Goal: Information Seeking & Learning: Learn about a topic

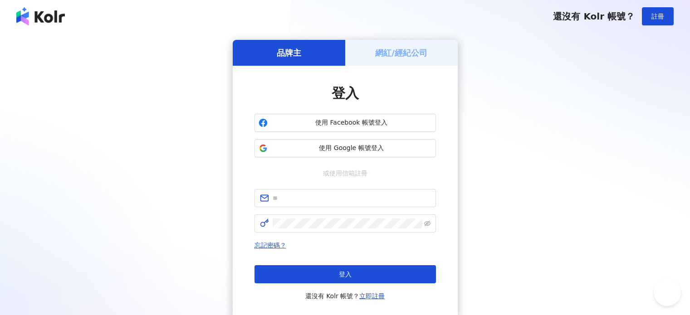
click at [340, 140] on button "使用 Google 帳號登入" at bounding box center [344, 148] width 181 height 18
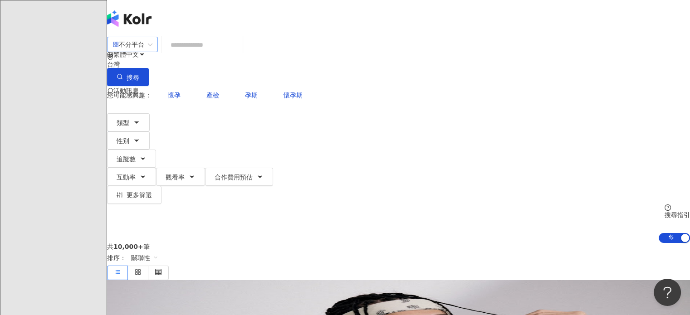
click at [144, 52] on div "不分平台" at bounding box center [128, 44] width 32 height 15
click at [150, 132] on button "性別" at bounding box center [128, 141] width 43 height 18
click at [148, 90] on span "男" at bounding box center [141, 85] width 14 height 10
click at [347, 243] on div "共 10,000+ 筆 排序： 關聯性" at bounding box center [398, 261] width 583 height 37
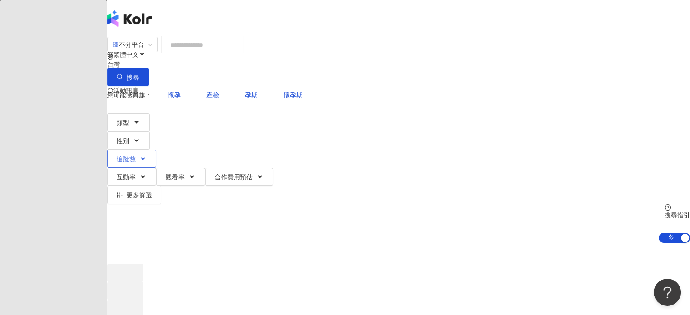
click at [136, 156] on span "追蹤數" at bounding box center [126, 159] width 19 height 7
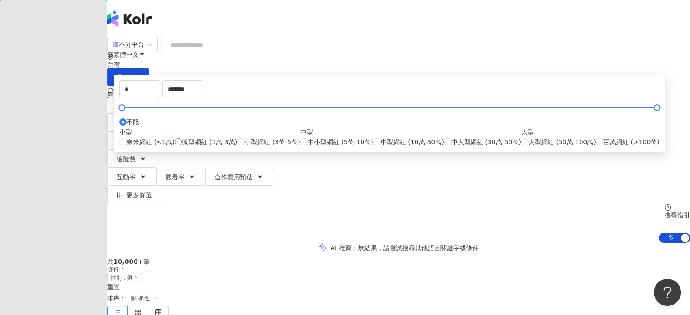
click at [237, 147] on span "微型網紅 (1萬-3萬)" at bounding box center [209, 142] width 55 height 10
type input "*****"
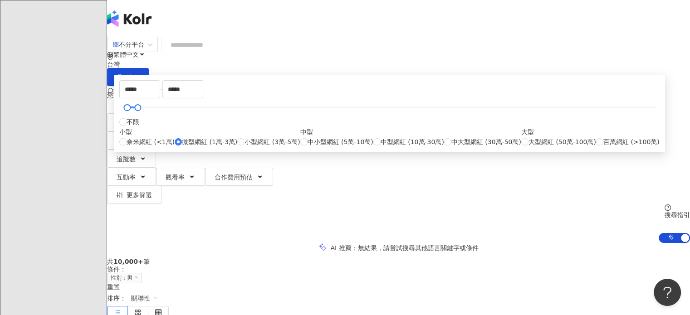
click at [142, 273] on span "性別：男" at bounding box center [124, 278] width 35 height 10
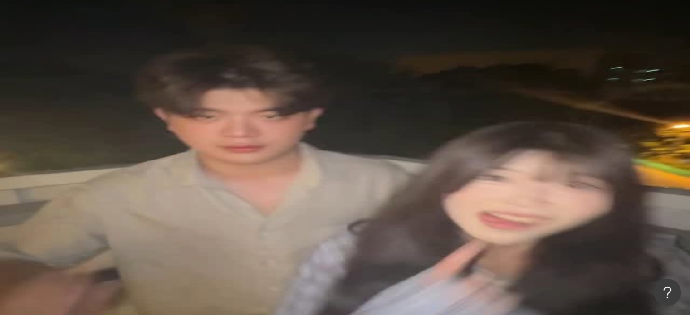
click at [152, 191] on span "更多篩選" at bounding box center [139, 194] width 25 height 7
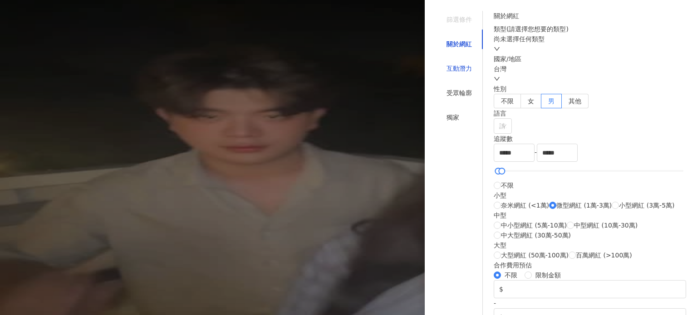
click at [455, 63] on div "互動潛力" at bounding box center [458, 68] width 25 height 10
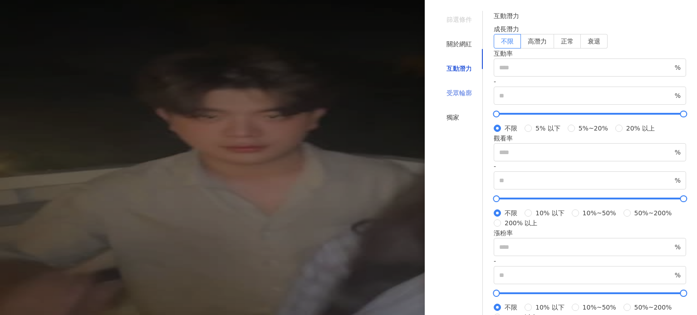
click at [454, 88] on div "受眾輪廓" at bounding box center [458, 92] width 47 height 17
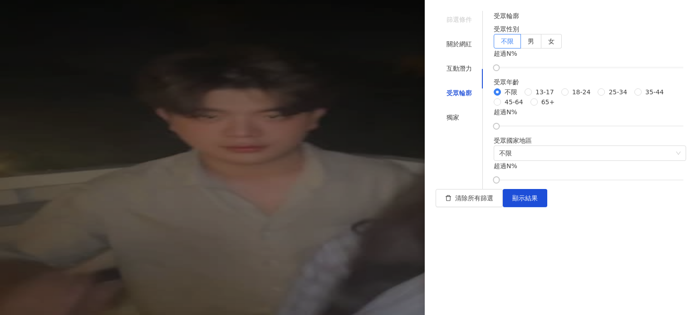
click at [454, 88] on div "受眾輪廓" at bounding box center [458, 92] width 47 height 17
click at [358, 163] on div at bounding box center [348, 157] width 697 height 315
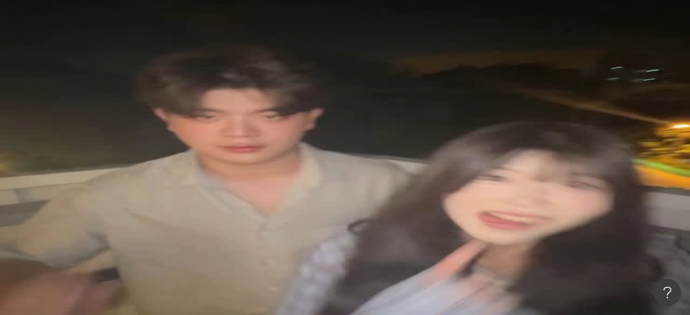
click at [152, 191] on span "更多篩選" at bounding box center [139, 194] width 25 height 7
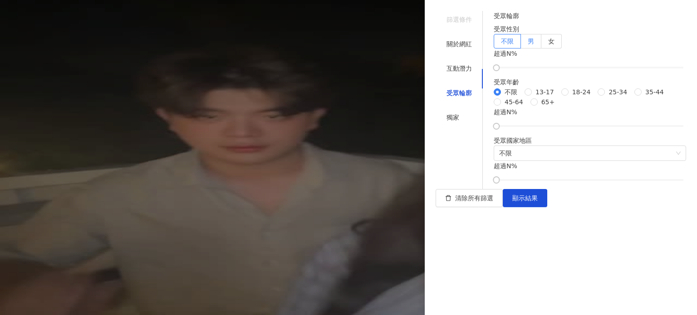
click at [541, 49] on label "男" at bounding box center [531, 41] width 20 height 15
drag, startPoint x: 513, startPoint y: 108, endPoint x: 554, endPoint y: 107, distance: 40.8
click at [545, 70] on div at bounding box center [542, 67] width 5 height 5
click at [537, 202] on span "顯示結果" at bounding box center [524, 198] width 25 height 7
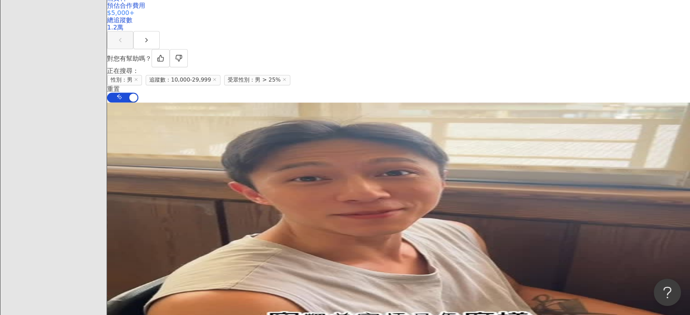
scroll to position [1723, 0]
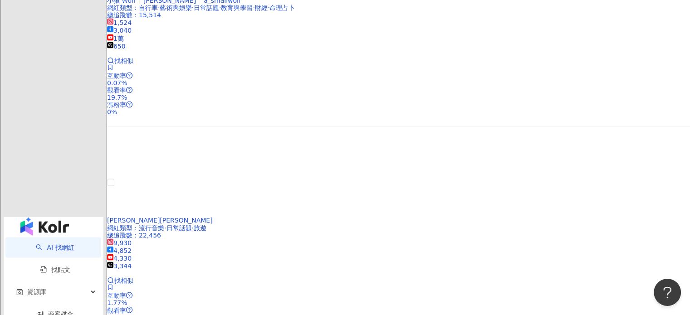
scroll to position [1905, 0]
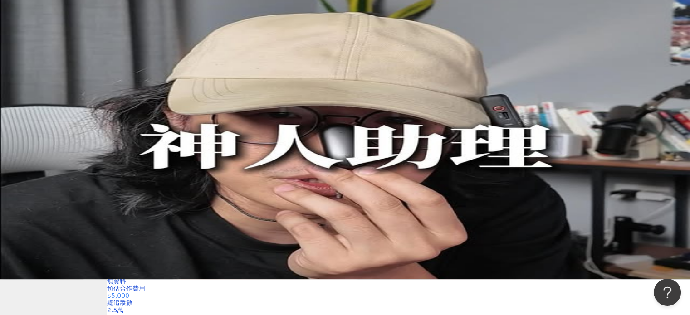
scroll to position [0, 0]
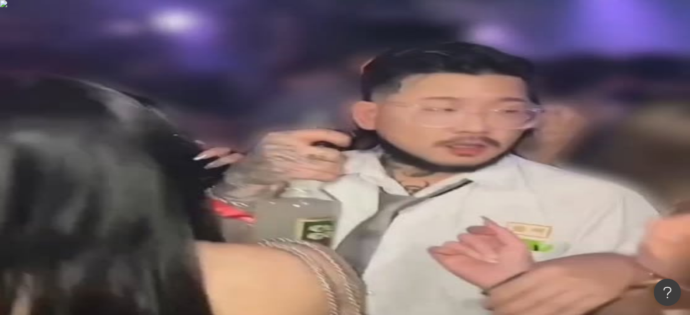
click at [227, 53] on input "search" at bounding box center [202, 44] width 73 height 17
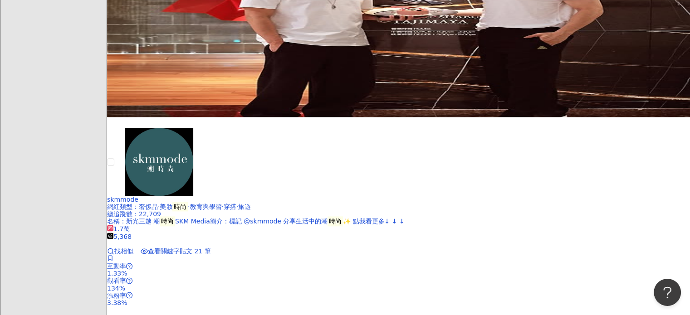
scroll to position [1451, 0]
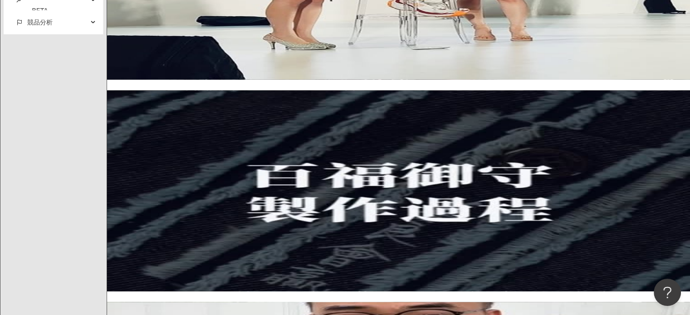
type input "**"
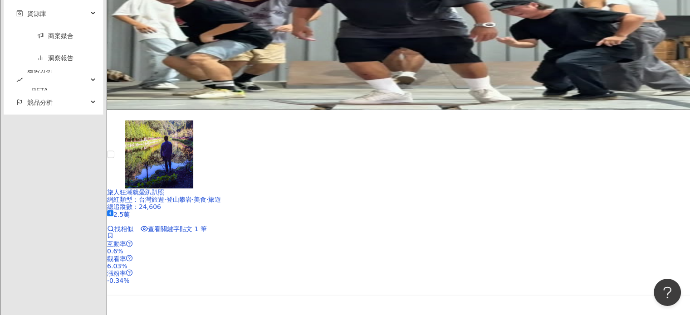
scroll to position [1950, 0]
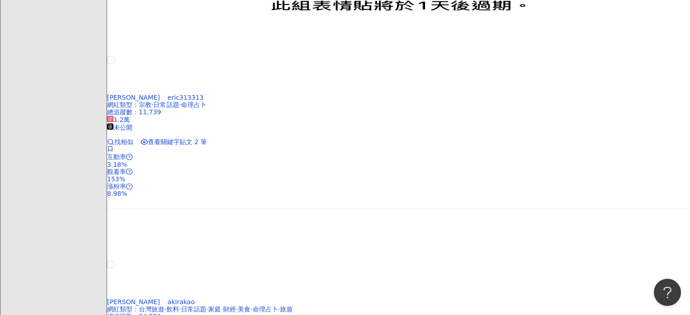
scroll to position [1114, 0]
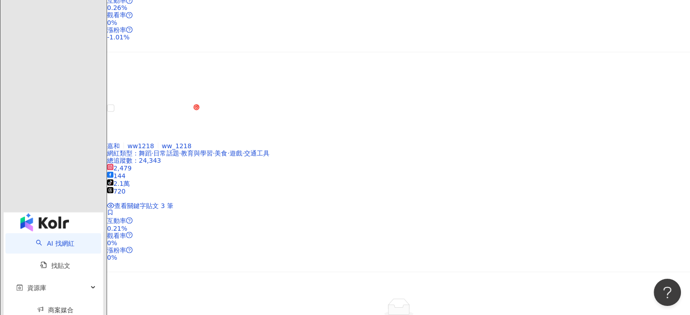
scroll to position [1976, 0]
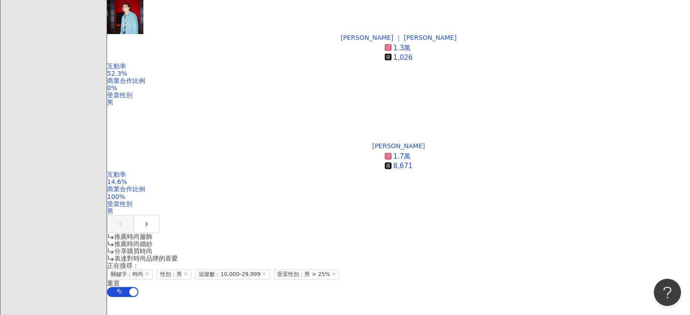
scroll to position [454, 0]
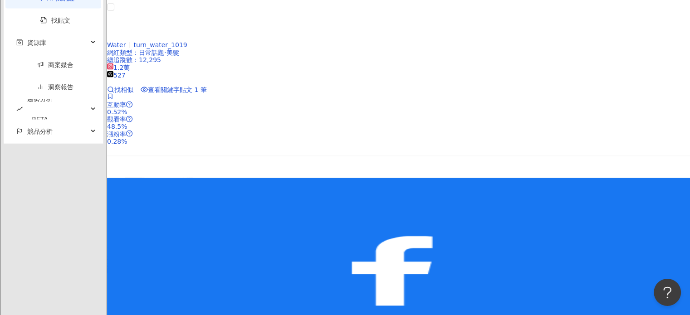
scroll to position [1905, 0]
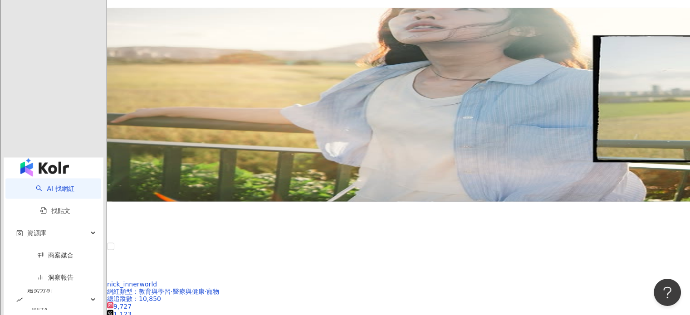
scroll to position [1542, 0]
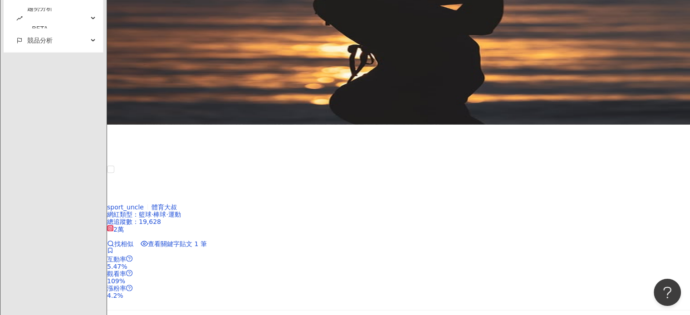
scroll to position [2041, 0]
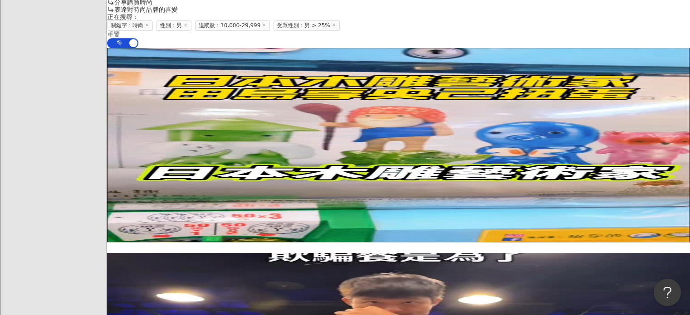
scroll to position [795, 0]
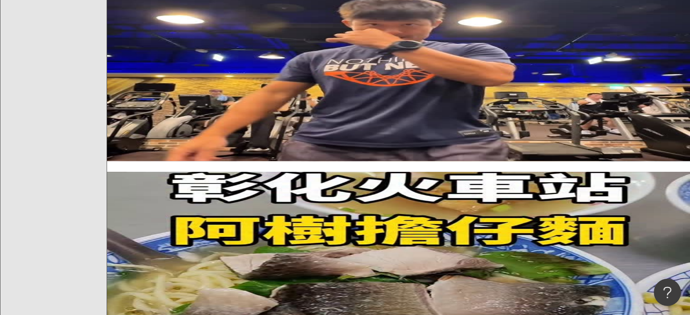
drag, startPoint x: 394, startPoint y: 105, endPoint x: 461, endPoint y: 5, distance: 120.8
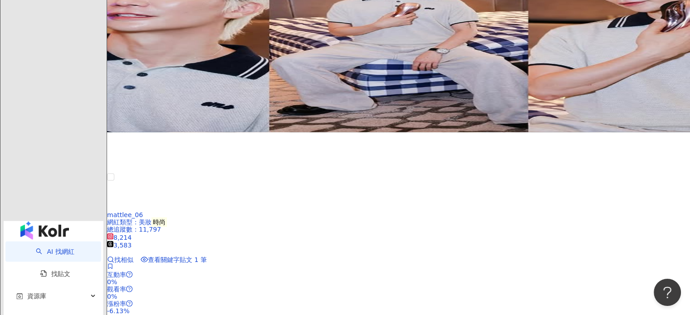
scroll to position [1884, 0]
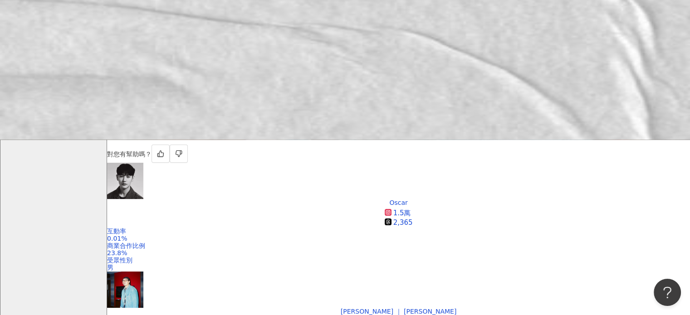
scroll to position [317, 0]
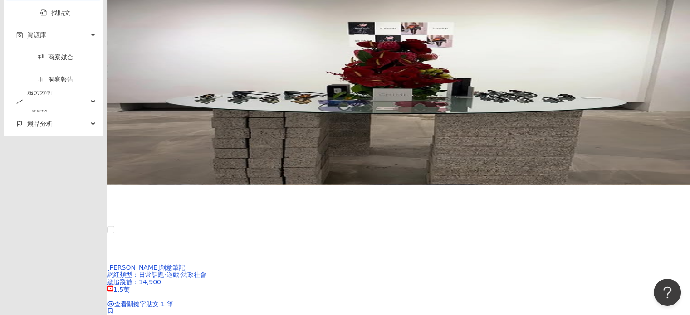
scroll to position [1860, 0]
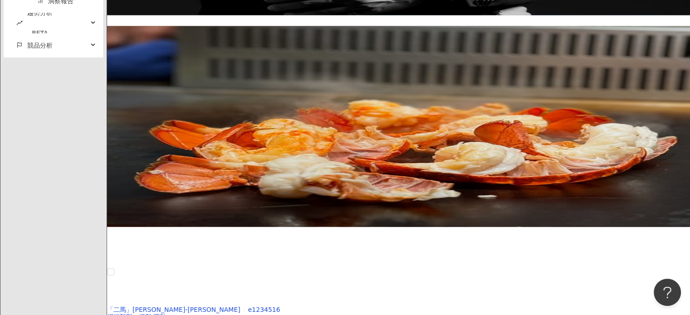
scroll to position [1950, 0]
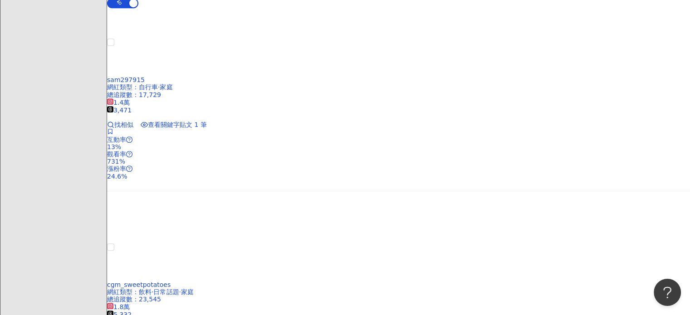
scroll to position [0, 0]
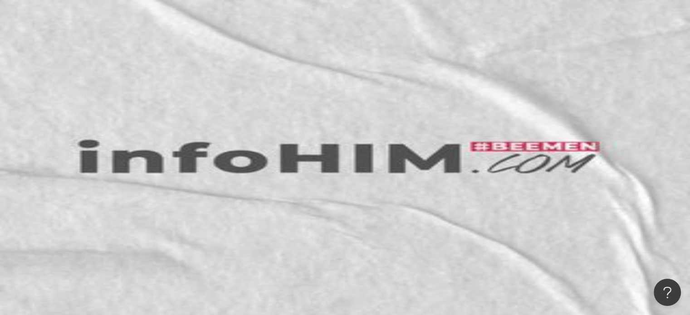
click at [249, 90] on div "您可能感興趣： 時尚潮流 潮流 時尚秀 男士穿搭 潮流品牌 類型 性別 追蹤數 互動率 觀看率 合作費用預估 更多篩選 篩選條件 關於網紅 互動潛力 受眾輪廓…" at bounding box center [398, 145] width 583 height 118
click at [156, 150] on button "追蹤數" at bounding box center [131, 159] width 49 height 18
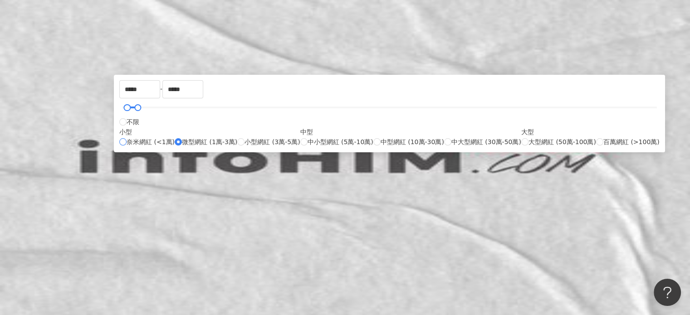
click at [175, 147] on span "奈米網紅 (<1萬)" at bounding box center [151, 142] width 48 height 10
type input "*"
type input "****"
click at [555, 243] on div "AI 推薦 ： 推薦時尚的網紅" at bounding box center [398, 248] width 583 height 10
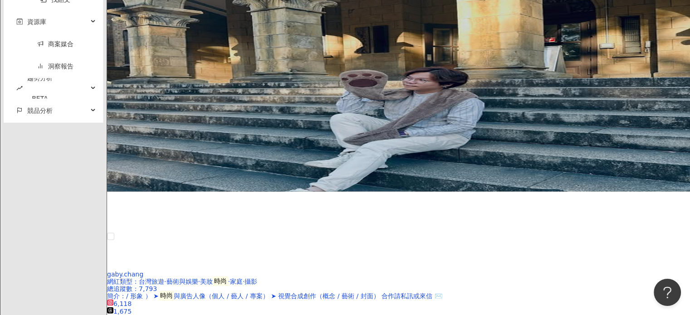
scroll to position [1905, 0]
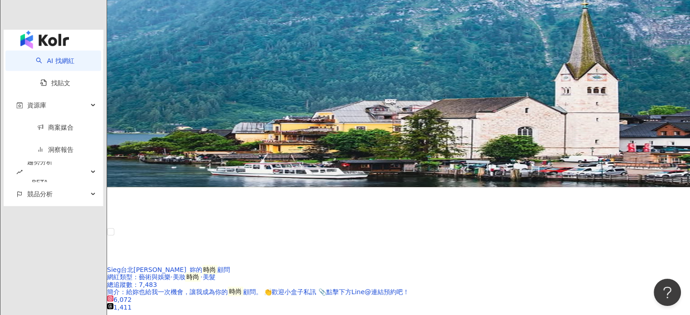
scroll to position [1860, 0]
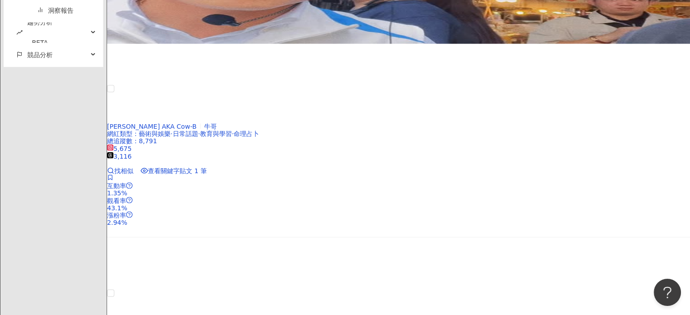
scroll to position [1988, 0]
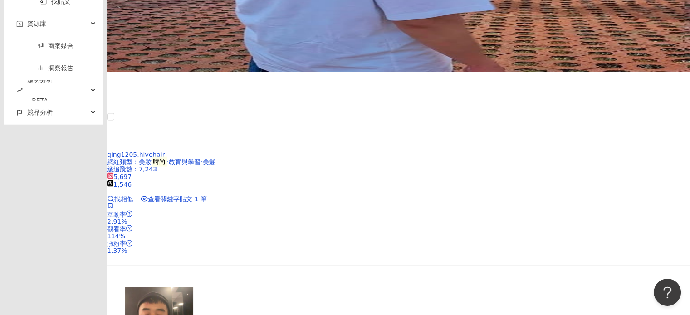
scroll to position [2041, 0]
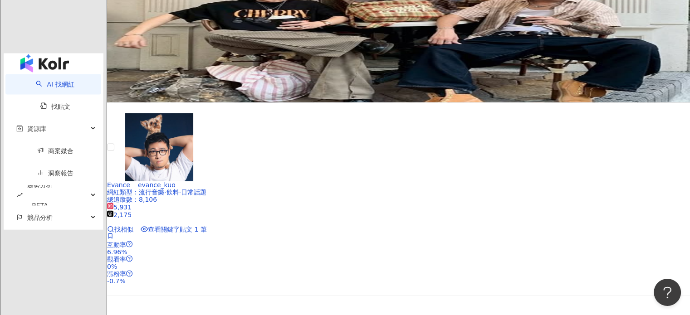
scroll to position [1894, 0]
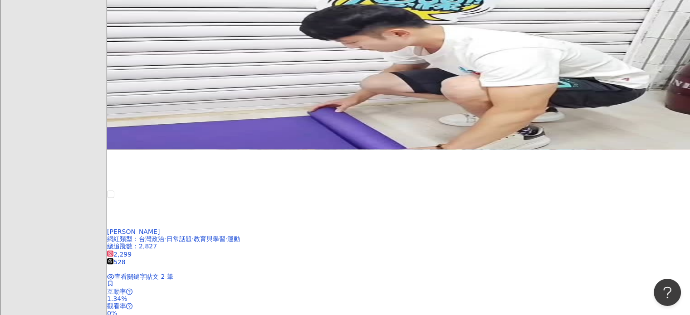
scroll to position [1361, 0]
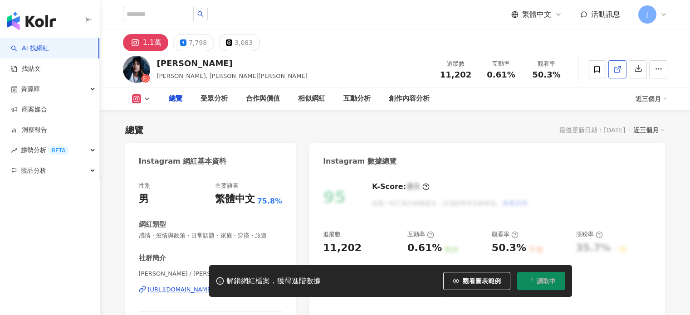
click at [621, 72] on link at bounding box center [617, 69] width 18 height 18
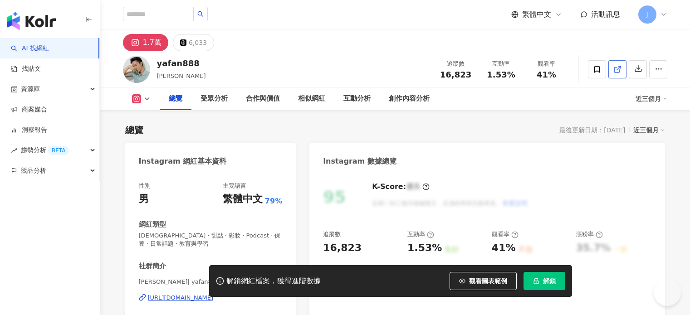
click at [619, 72] on icon at bounding box center [616, 69] width 5 height 5
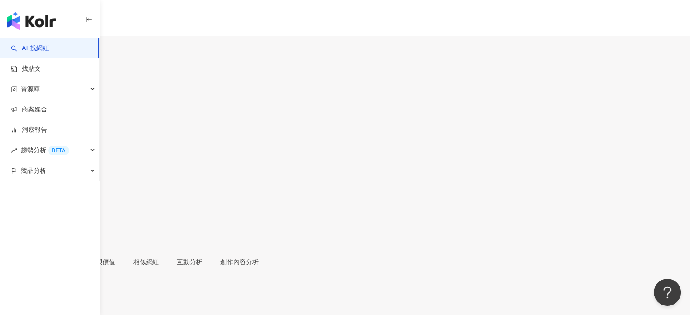
click at [14, 198] on icon at bounding box center [9, 202] width 8 height 8
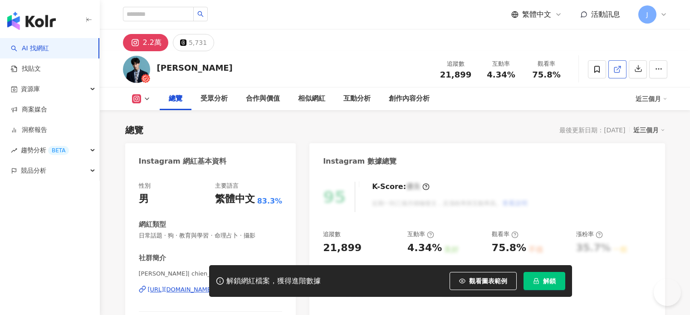
click at [618, 69] on icon at bounding box center [617, 69] width 8 height 8
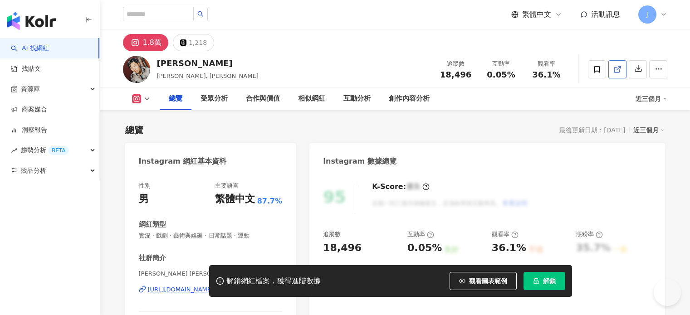
click at [617, 71] on icon at bounding box center [617, 69] width 8 height 8
